Goal: Communication & Community: Answer question/provide support

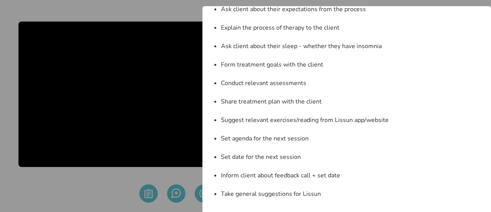
scroll to position [6, 0]
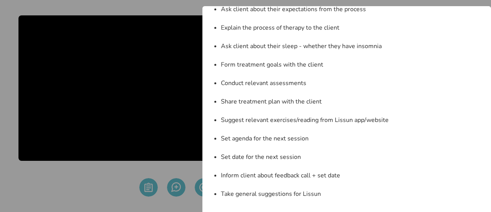
click at [178, 117] on div "Session Guidelines x Take Client Intake details Explain structure of the sessio…" at bounding box center [245, 106] width 491 height 212
click at [279, 123] on li "Suggest relevant exercises/reading from Lissun app/website" at bounding box center [351, 119] width 261 height 9
click at [128, 129] on div "Session Guidelines x Take Client Intake details Explain structure of the sessio…" at bounding box center [245, 106] width 491 height 212
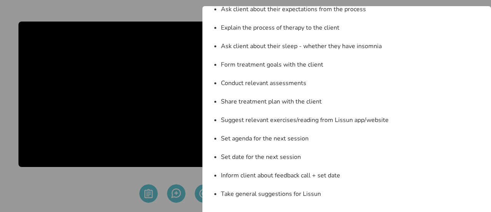
click at [175, 47] on div "Session Guidelines x Take Client Intake details Explain structure of the sessio…" at bounding box center [245, 106] width 491 height 212
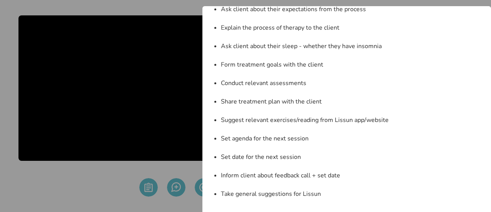
click at [185, 59] on div "Session Guidelines x Take Client Intake details Explain structure of the sessio…" at bounding box center [245, 106] width 491 height 212
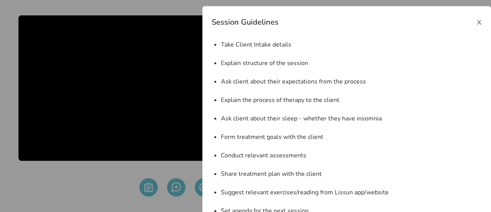
click at [477, 22] on span "x" at bounding box center [478, 21] width 5 height 12
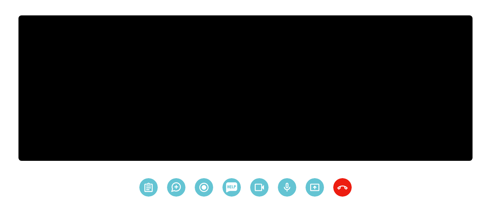
click at [325, 63] on video at bounding box center [245, 87] width 454 height 145
click at [146, 190] on img at bounding box center [148, 187] width 18 height 18
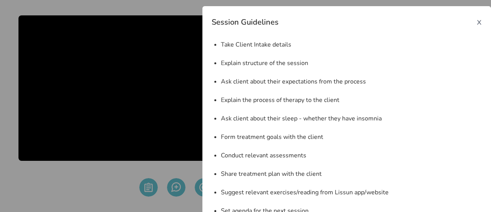
click at [476, 22] on span "x" at bounding box center [478, 21] width 5 height 12
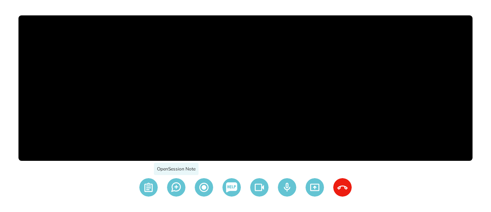
click at [177, 189] on img at bounding box center [176, 187] width 18 height 18
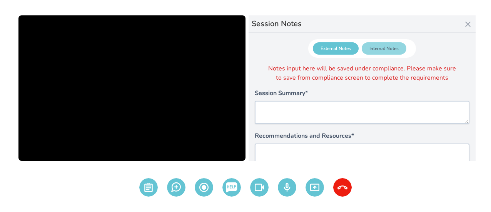
click at [388, 52] on div "Internal Notes" at bounding box center [383, 48] width 45 height 12
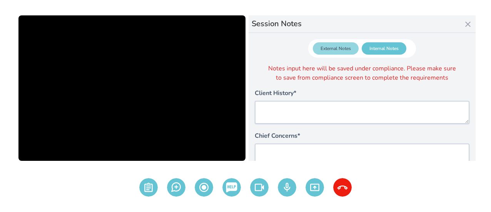
click at [323, 47] on div "External Notes" at bounding box center [336, 48] width 46 height 12
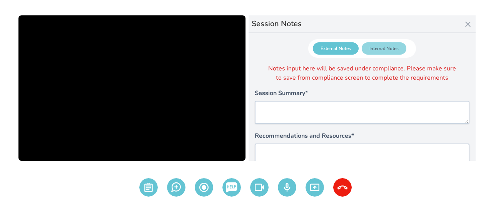
click at [396, 49] on div "Internal Notes" at bounding box center [383, 48] width 45 height 12
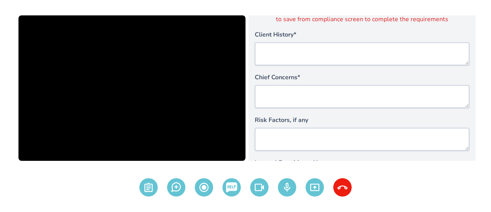
scroll to position [59, 0]
click at [260, 190] on img at bounding box center [259, 187] width 18 height 18
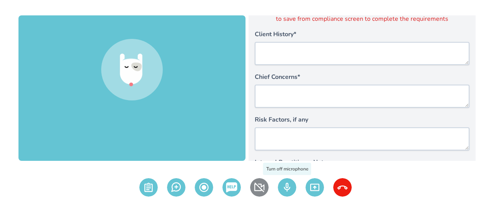
click at [292, 184] on img at bounding box center [287, 187] width 18 height 18
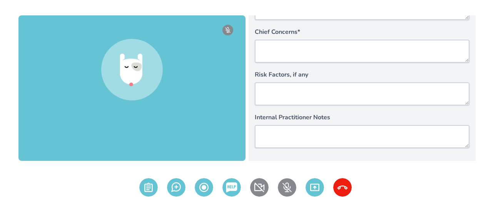
scroll to position [0, 0]
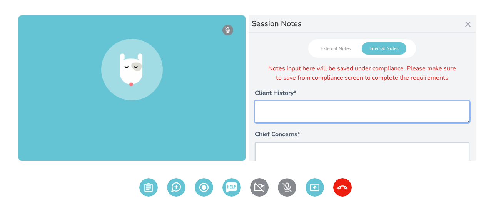
click at [296, 111] on textarea at bounding box center [362, 112] width 215 height 22
type textarea "*"
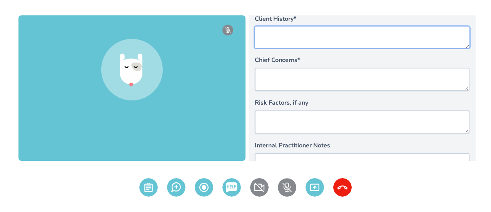
scroll to position [77, 0]
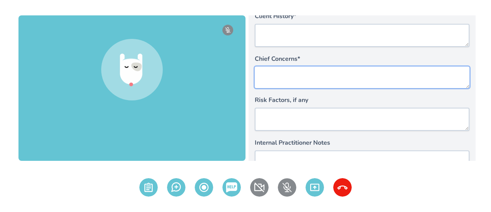
click at [279, 75] on textarea at bounding box center [362, 78] width 215 height 22
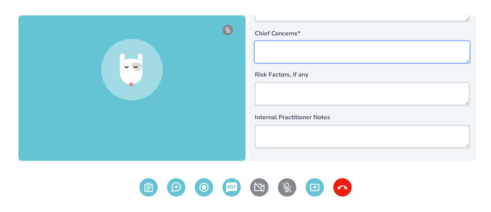
scroll to position [0, 0]
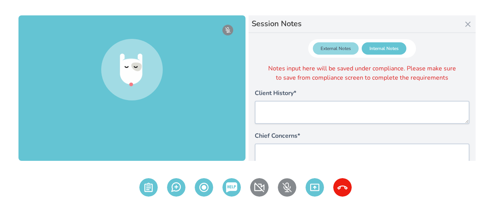
click at [341, 48] on div "External Notes" at bounding box center [336, 48] width 46 height 12
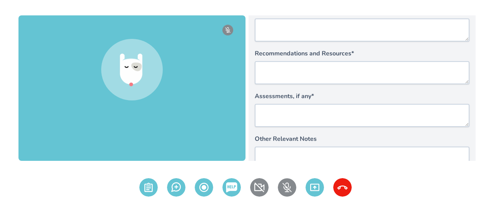
scroll to position [51, 0]
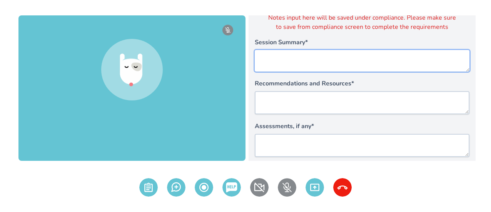
click at [274, 58] on textarea at bounding box center [362, 61] width 215 height 22
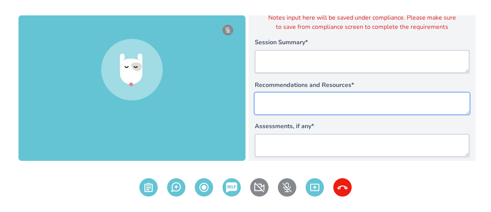
drag, startPoint x: 276, startPoint y: 97, endPoint x: 255, endPoint y: 101, distance: 21.2
click at [255, 101] on textarea at bounding box center [362, 104] width 215 height 22
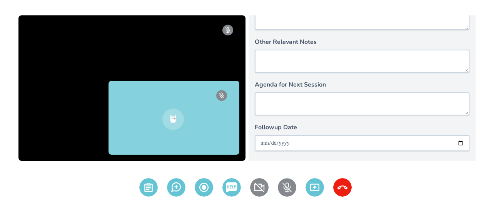
scroll to position [178, 0]
click at [286, 182] on img at bounding box center [287, 187] width 18 height 18
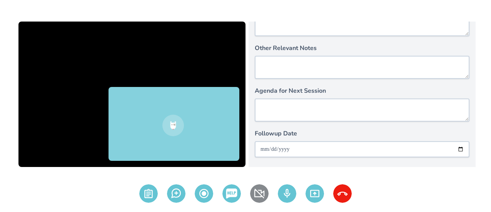
click at [129, 49] on video at bounding box center [131, 94] width 227 height 145
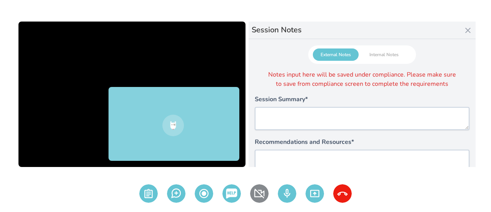
click at [54, 133] on video at bounding box center [131, 94] width 227 height 145
click at [259, 200] on img at bounding box center [259, 193] width 18 height 18
click at [261, 190] on img at bounding box center [259, 193] width 18 height 18
click at [253, 197] on img at bounding box center [259, 193] width 18 height 18
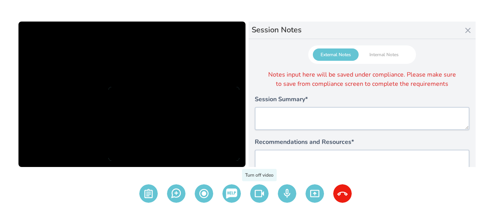
click at [253, 197] on img at bounding box center [259, 193] width 18 height 18
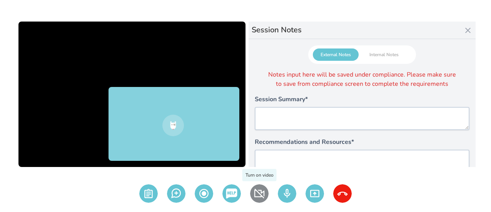
click at [257, 195] on img at bounding box center [259, 193] width 18 height 18
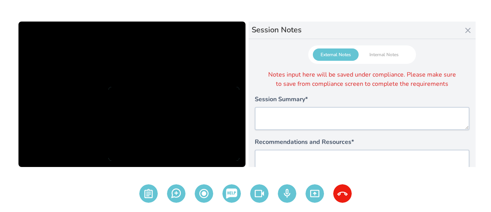
scroll to position [6, 0]
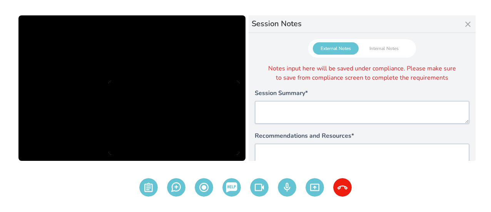
click at [62, 78] on video at bounding box center [131, 87] width 227 height 145
click at [152, 90] on video at bounding box center [173, 118] width 131 height 74
click at [468, 23] on icon at bounding box center [467, 24] width 5 height 5
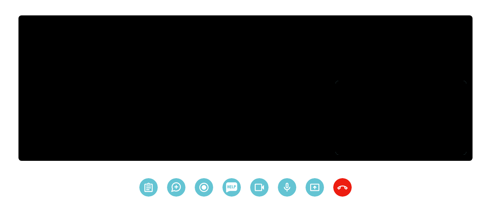
click at [285, 111] on video at bounding box center [245, 87] width 454 height 145
